Goal: Task Accomplishment & Management: Use online tool/utility

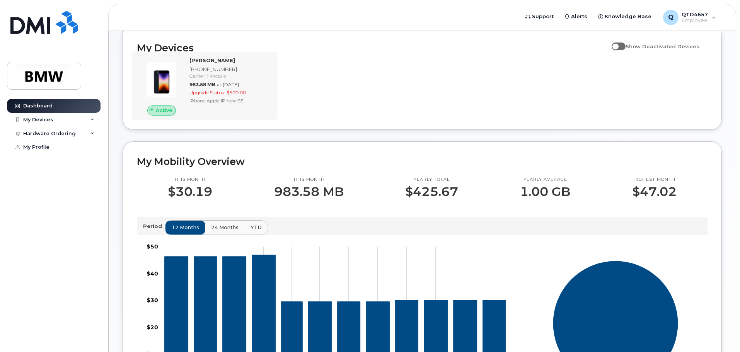
scroll to position [77, 0]
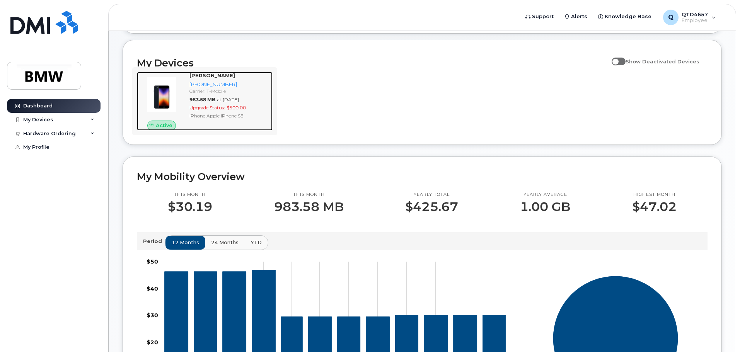
click at [207, 78] on div "Active Kelvin Mayfield 864-696-1926 Carrier: T-Mobile 983.58 MB at Sep 01, 2025…" at bounding box center [204, 101] width 145 height 68
click at [208, 88] on div "[PHONE_NUMBER]" at bounding box center [229, 84] width 80 height 7
click at [209, 79] on div "[PERSON_NAME]" at bounding box center [229, 75] width 80 height 7
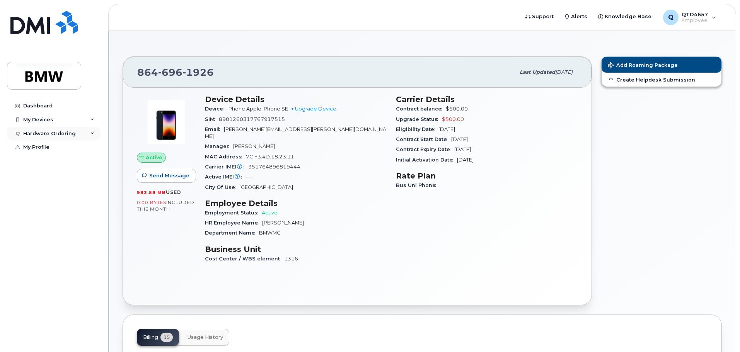
click at [62, 134] on div "Hardware Ordering" at bounding box center [49, 134] width 53 height 6
click at [43, 164] on div "New Order" at bounding box center [41, 162] width 29 height 7
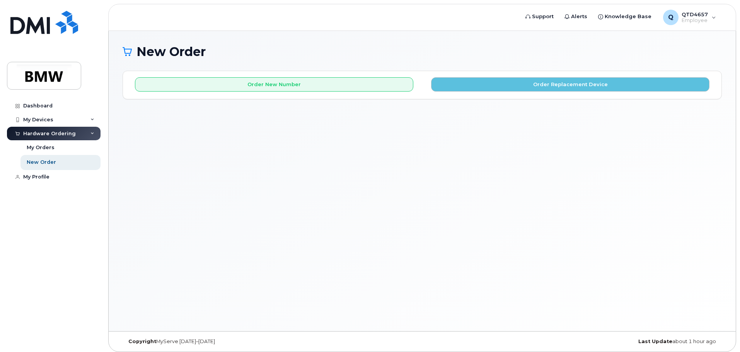
click at [467, 77] on div "Order New Number Order Replacement Device" at bounding box center [422, 81] width 598 height 20
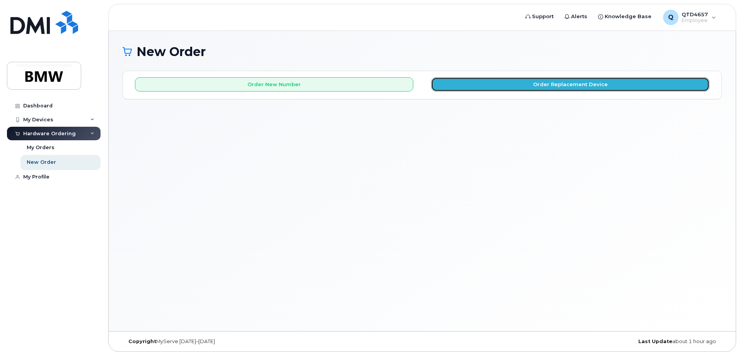
click at [467, 82] on button "Order Replacement Device" at bounding box center [570, 84] width 278 height 14
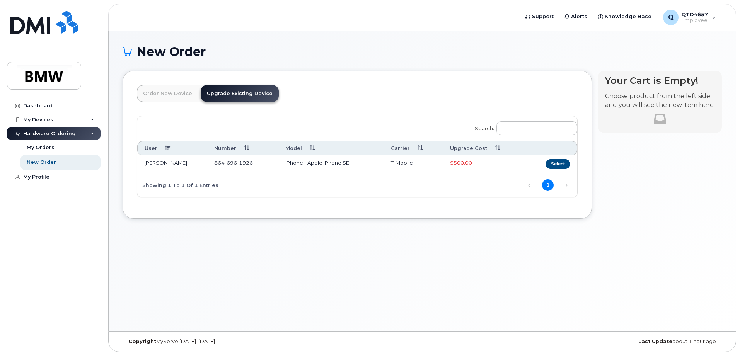
drag, startPoint x: 553, startPoint y: 162, endPoint x: 544, endPoint y: 165, distance: 9.6
click at [544, 165] on td "Select" at bounding box center [551, 164] width 52 height 18
click at [553, 165] on button "Select" at bounding box center [557, 164] width 25 height 10
